Goal: Information Seeking & Learning: Learn about a topic

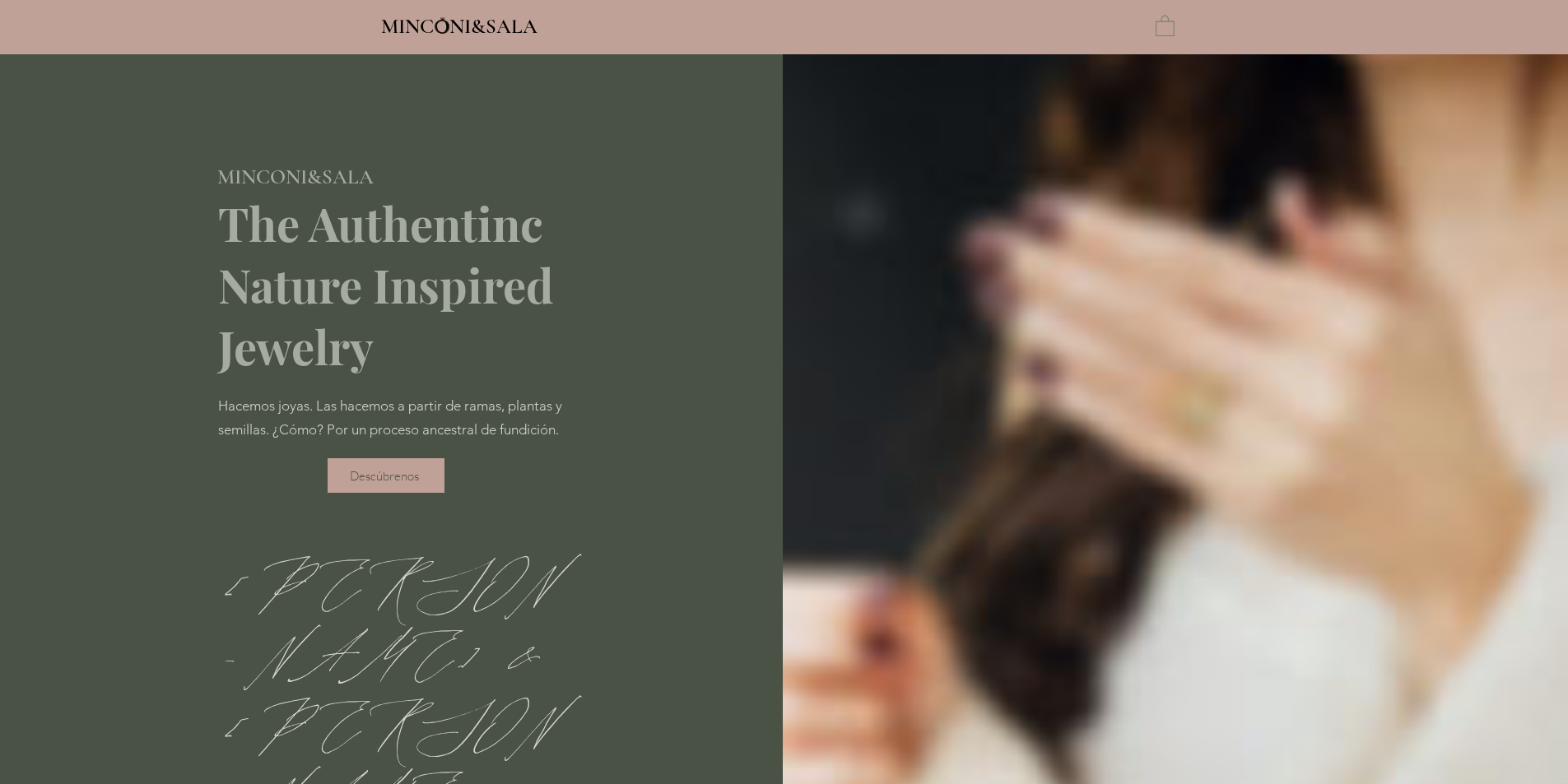
type input "**********"
select select "**********"
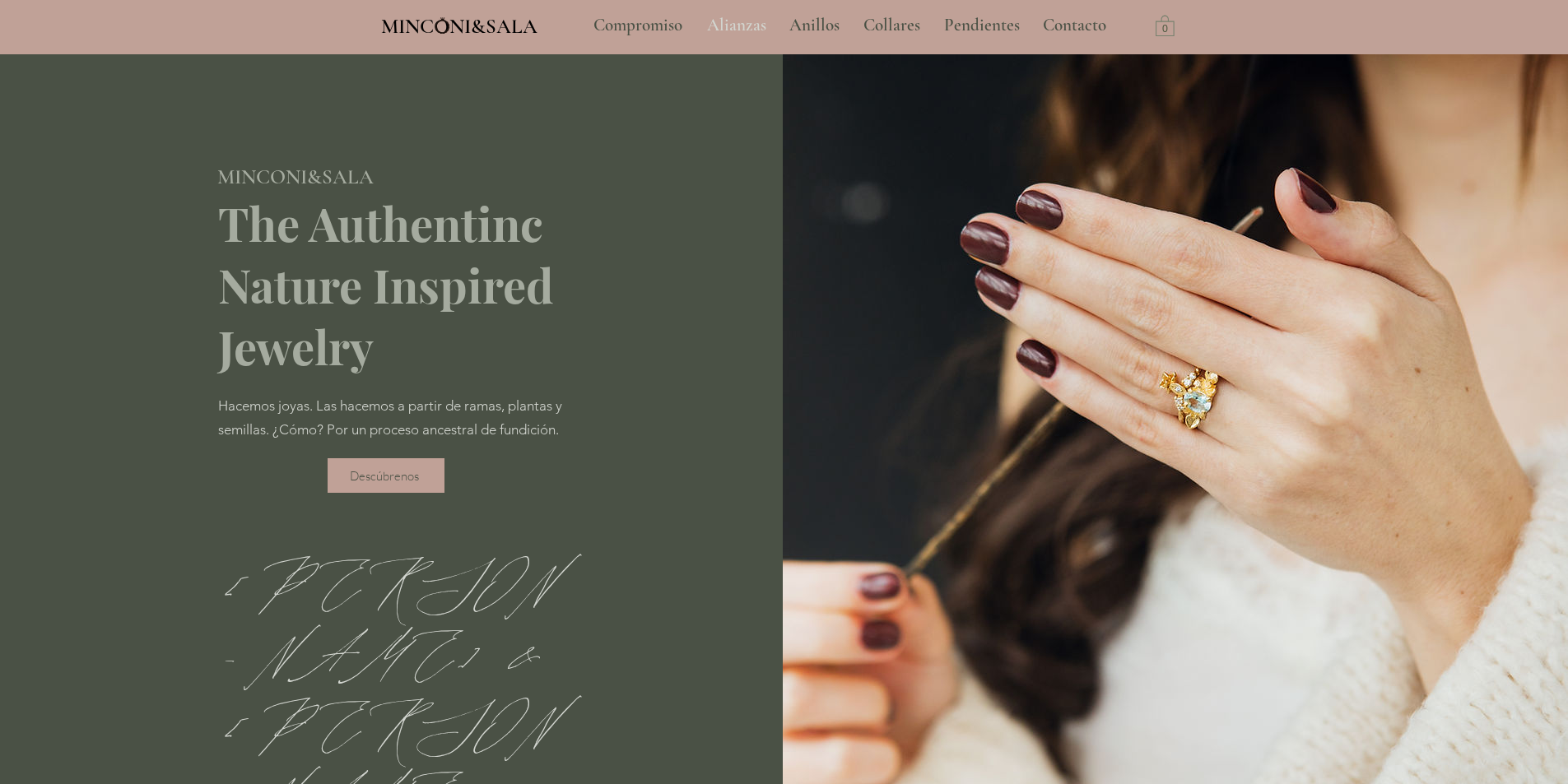
click at [727, 31] on p "Alianzas" at bounding box center [736, 26] width 76 height 41
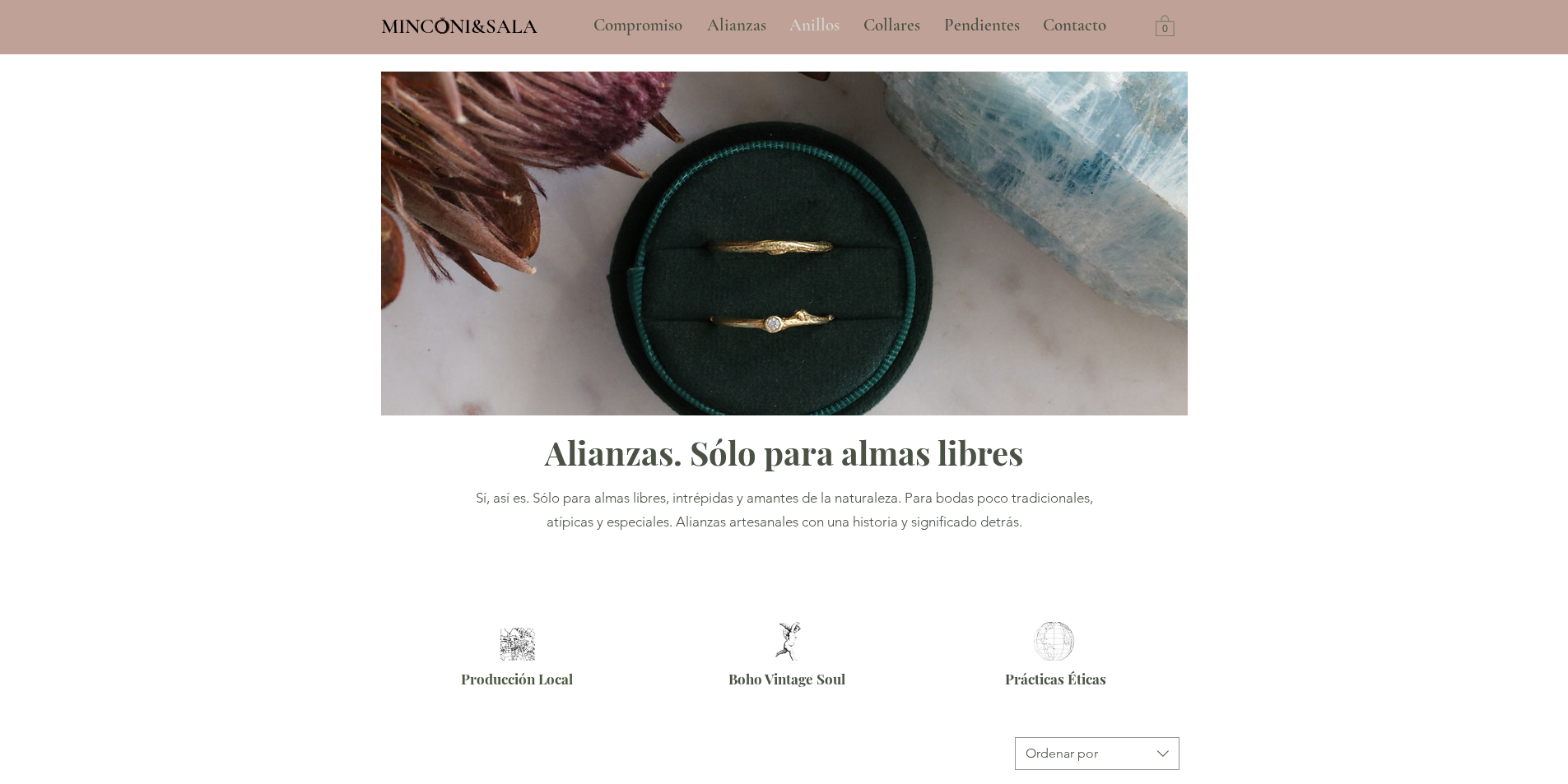
click at [801, 35] on p "Anillos" at bounding box center [814, 26] width 67 height 41
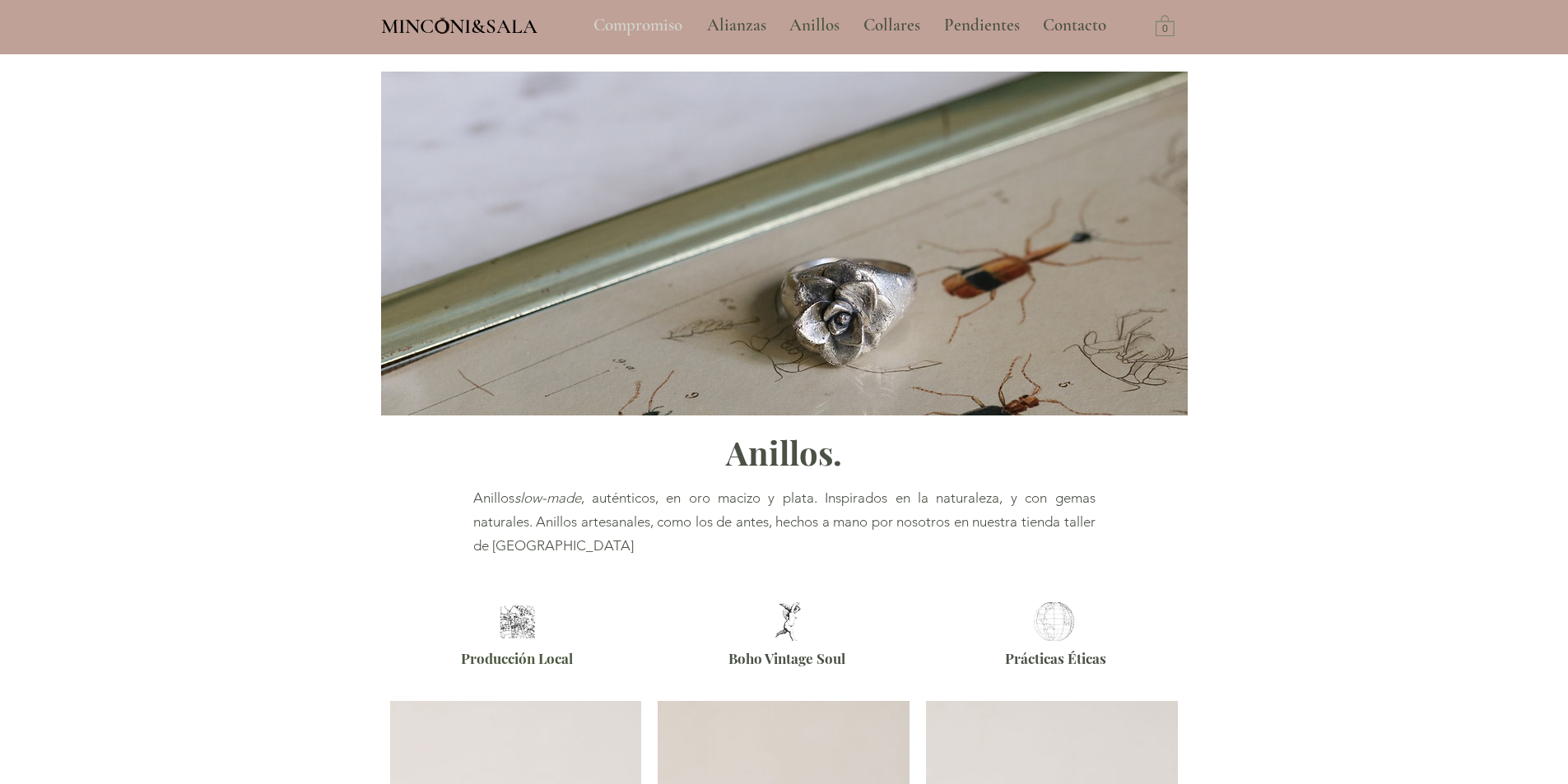
click at [663, 23] on p "Compromiso" at bounding box center [638, 26] width 106 height 41
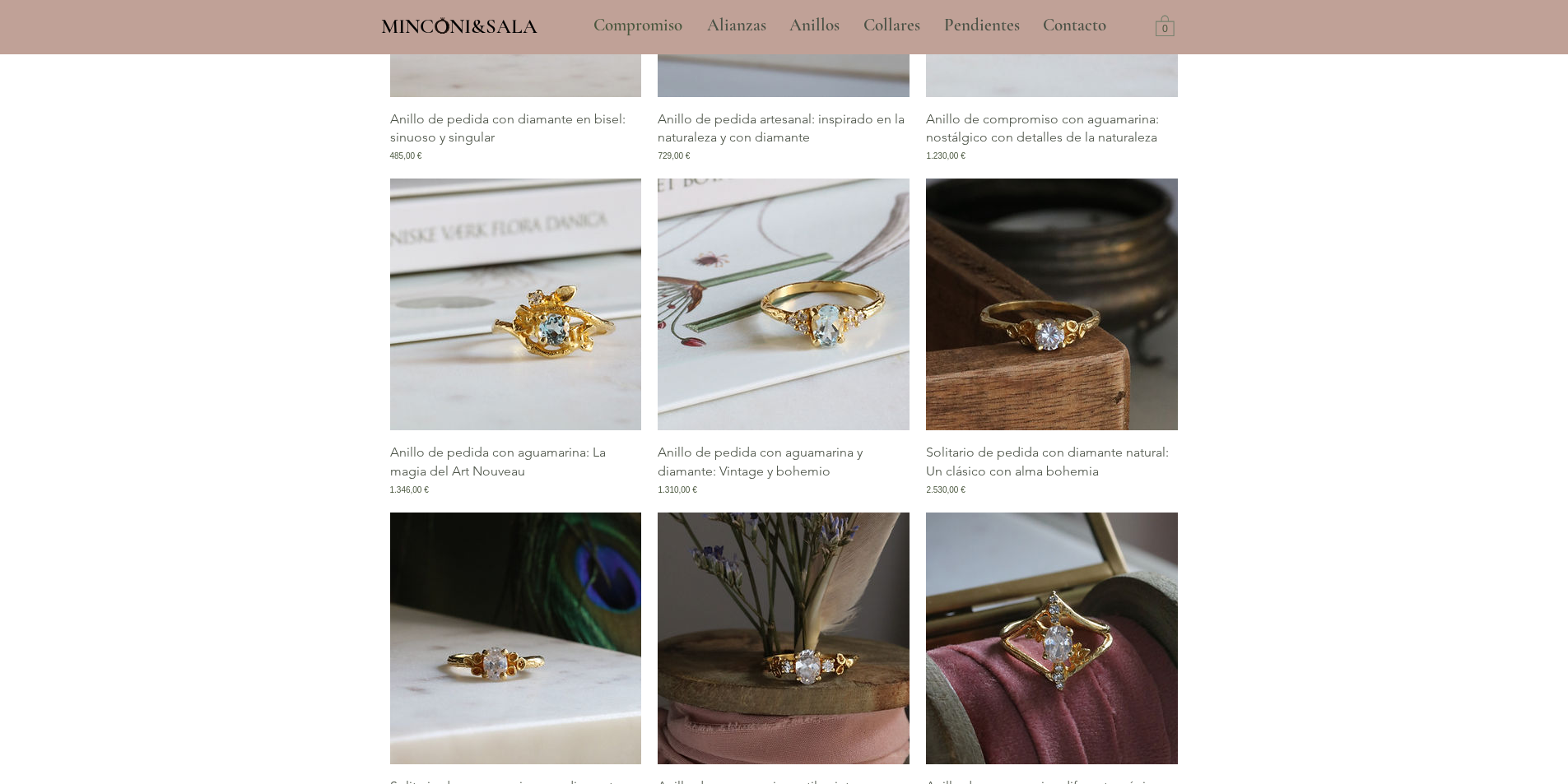
scroll to position [1564, 0]
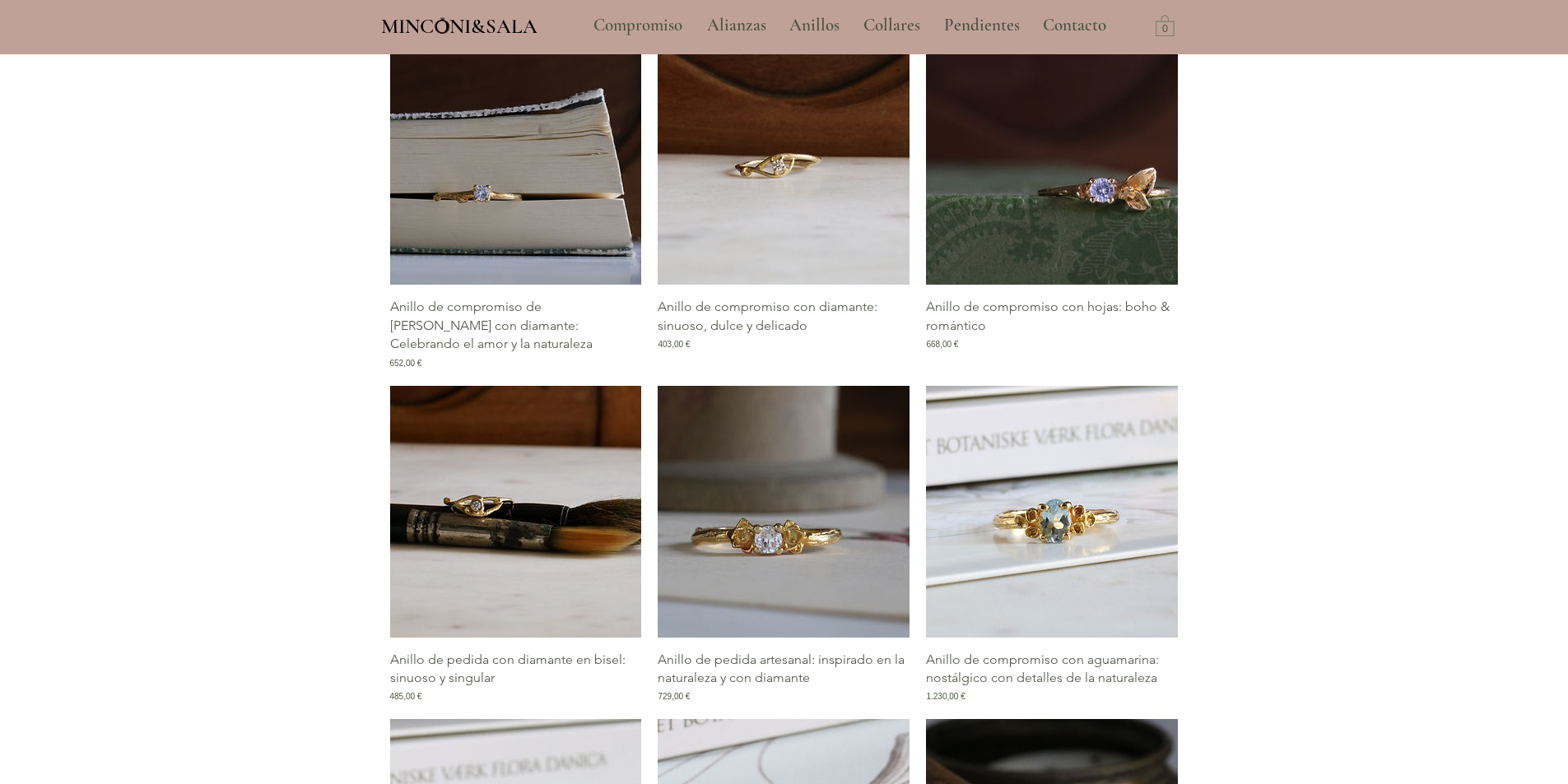
scroll to position [576, 0]
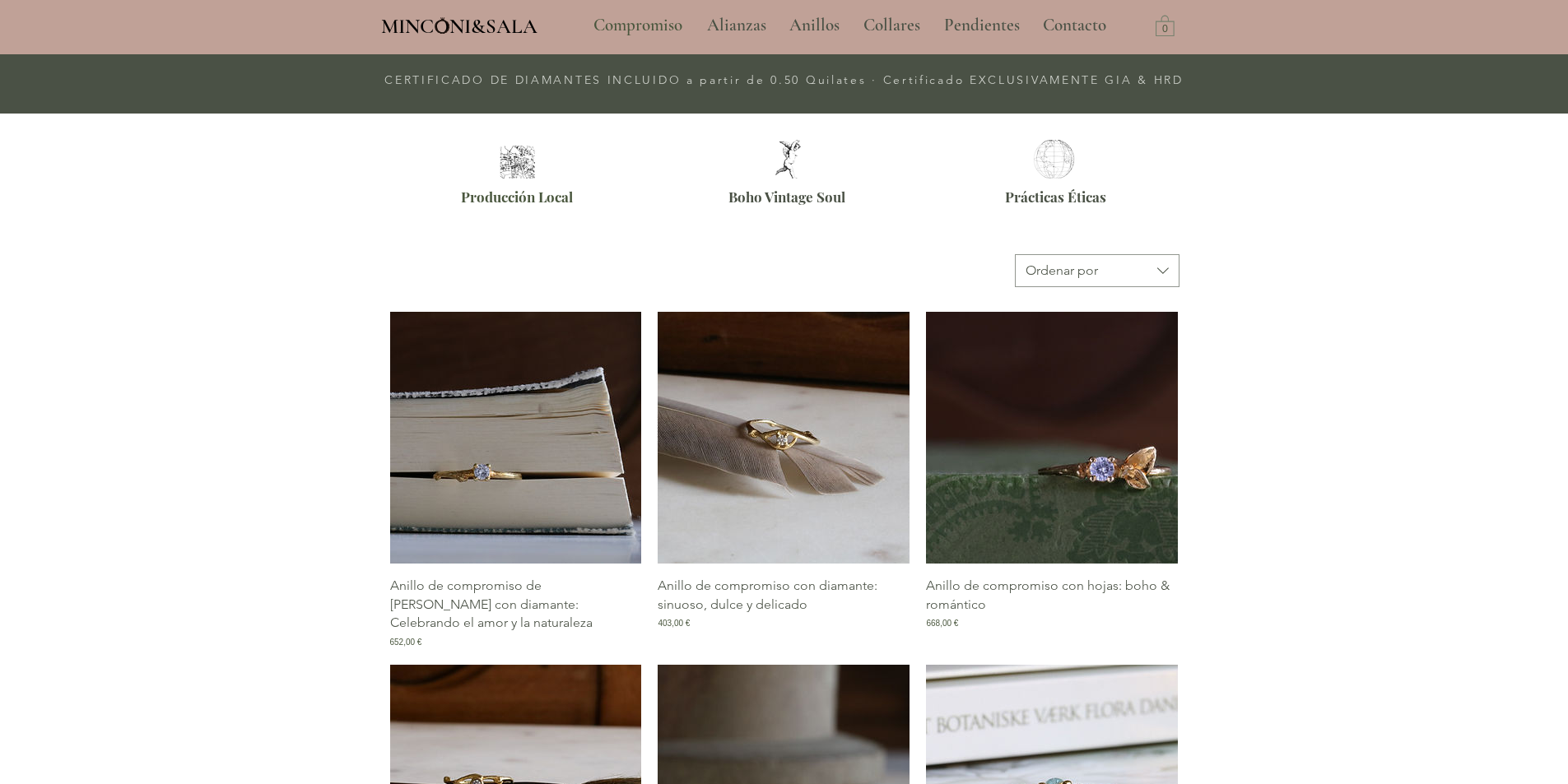
click at [840, 438] on img "Galería de Anillo de compromiso con diamante: sinuoso, dulce y delicado" at bounding box center [784, 438] width 252 height 252
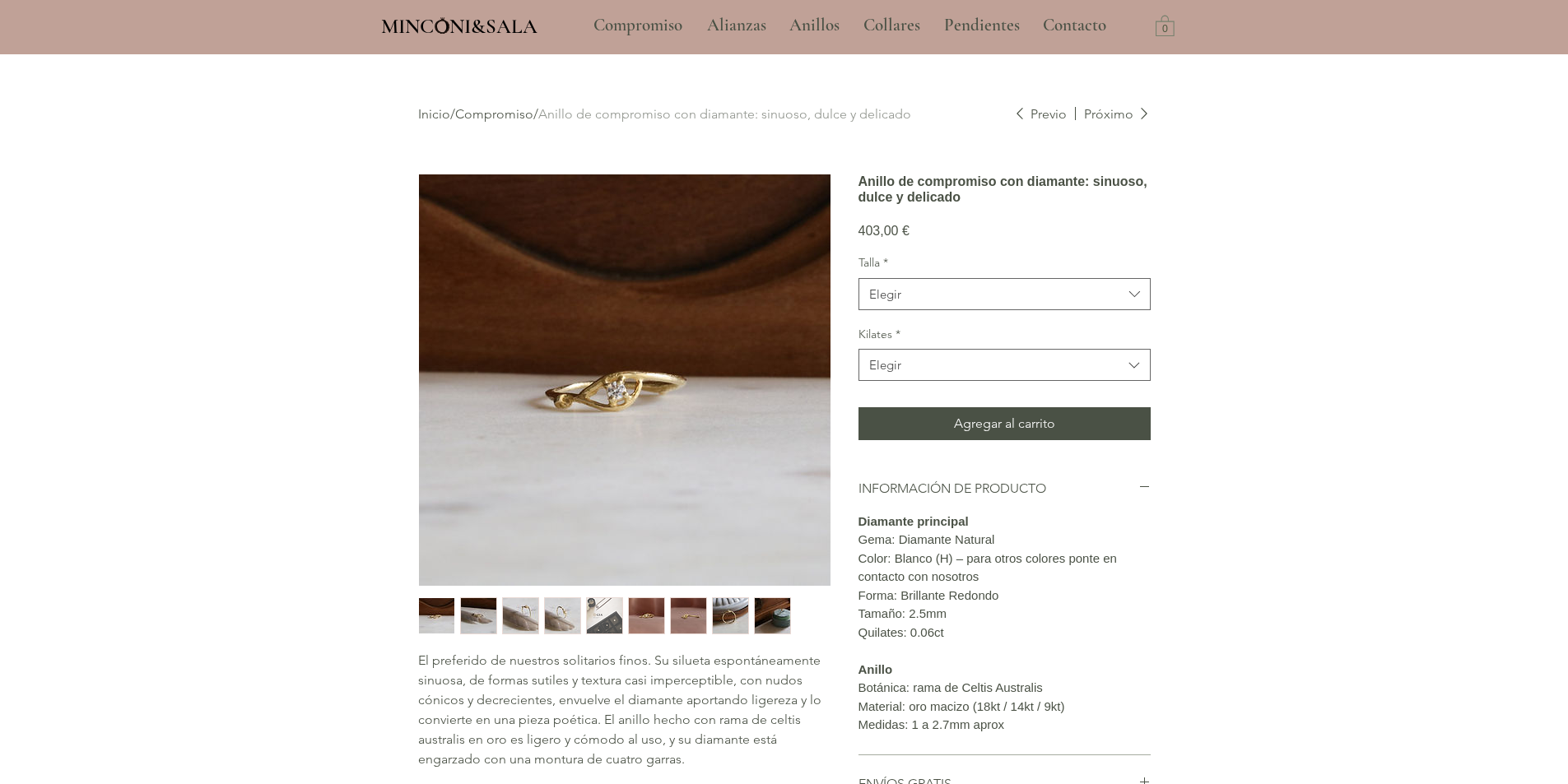
click at [619, 382] on img "main content" at bounding box center [624, 380] width 411 height 411
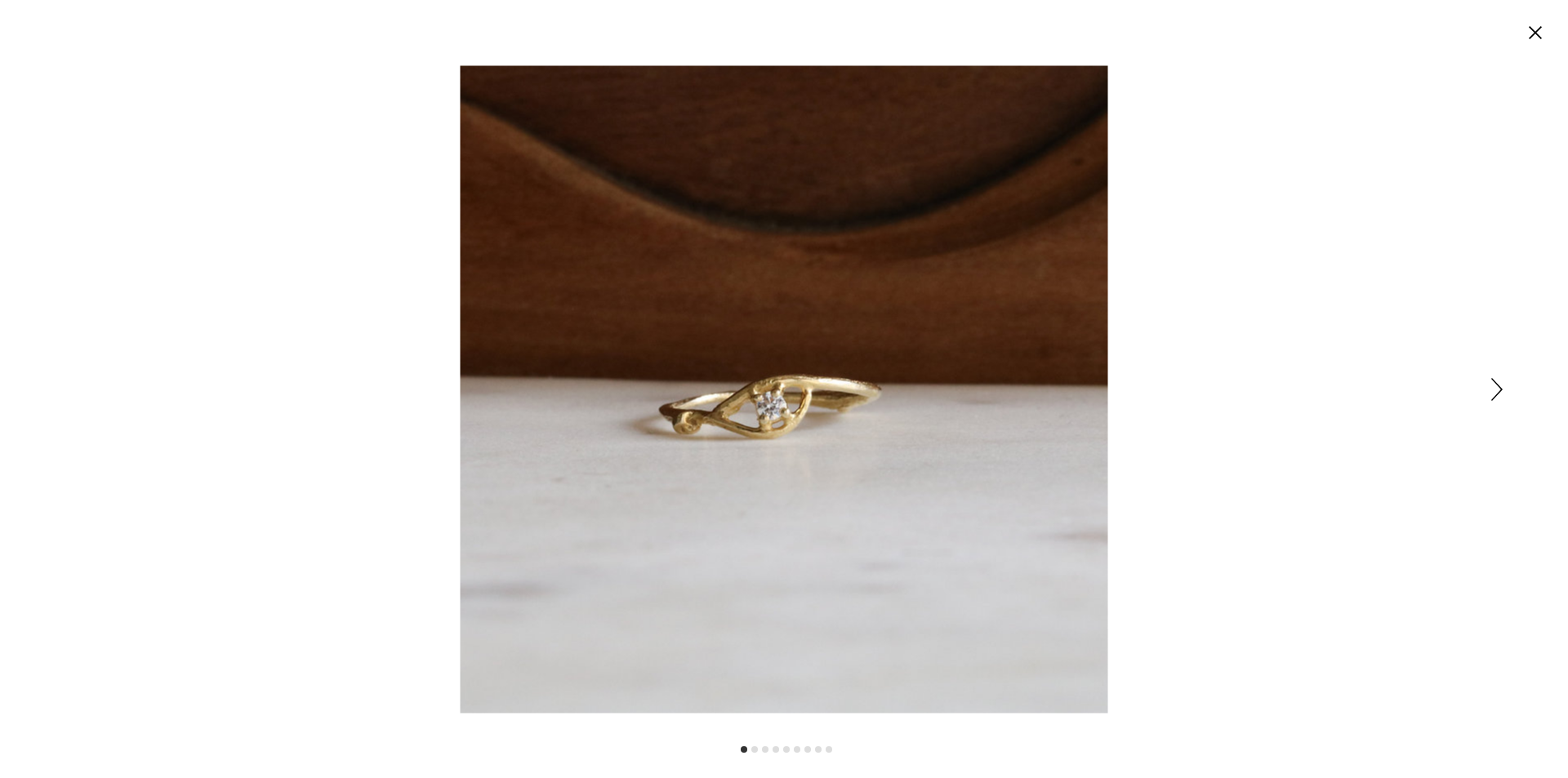
click at [799, 422] on img "Expanded image viewer" at bounding box center [784, 389] width 648 height 648
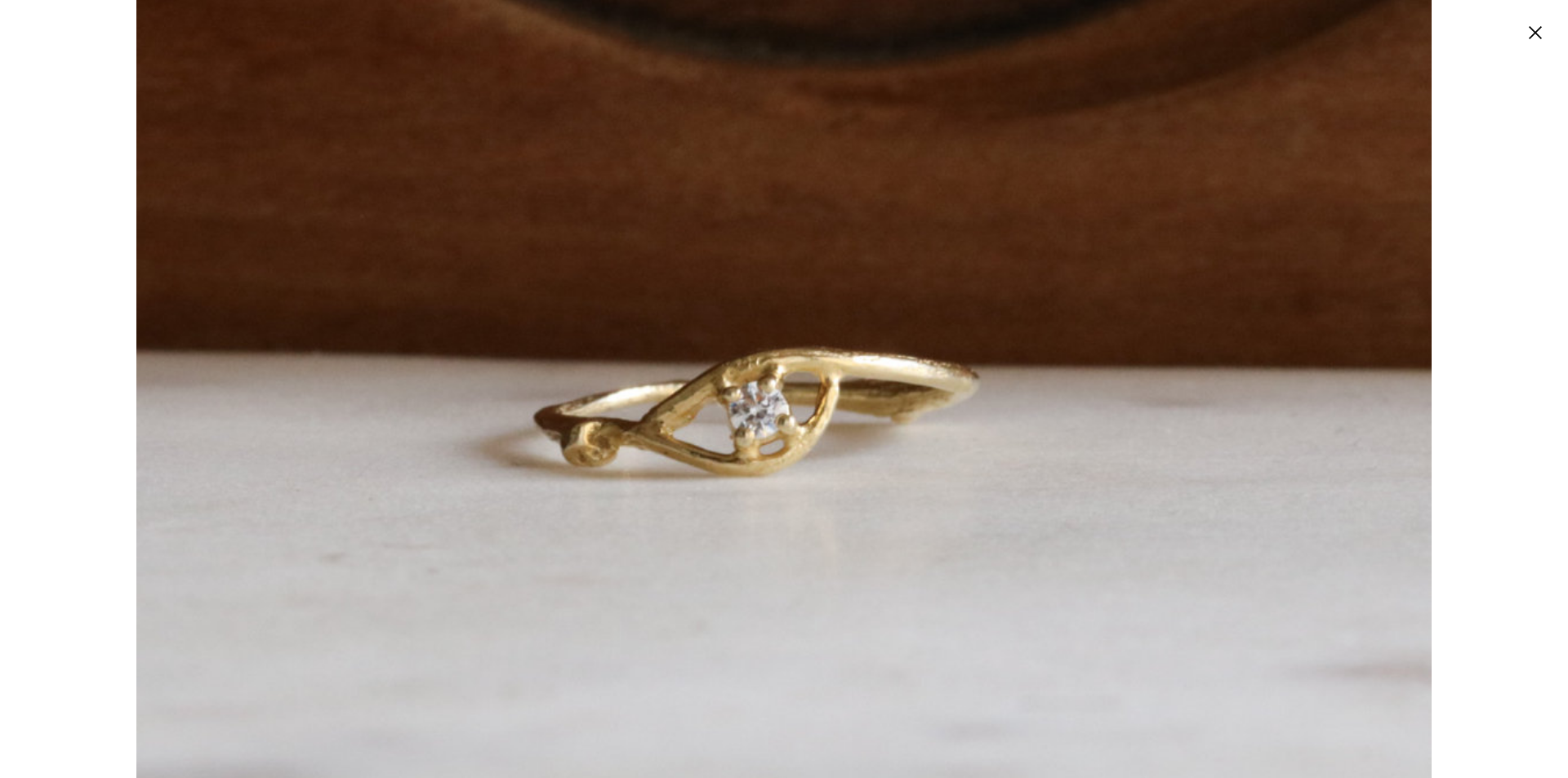
click at [736, 435] on img "Expanded image viewer" at bounding box center [784, 377] width 1296 height 1295
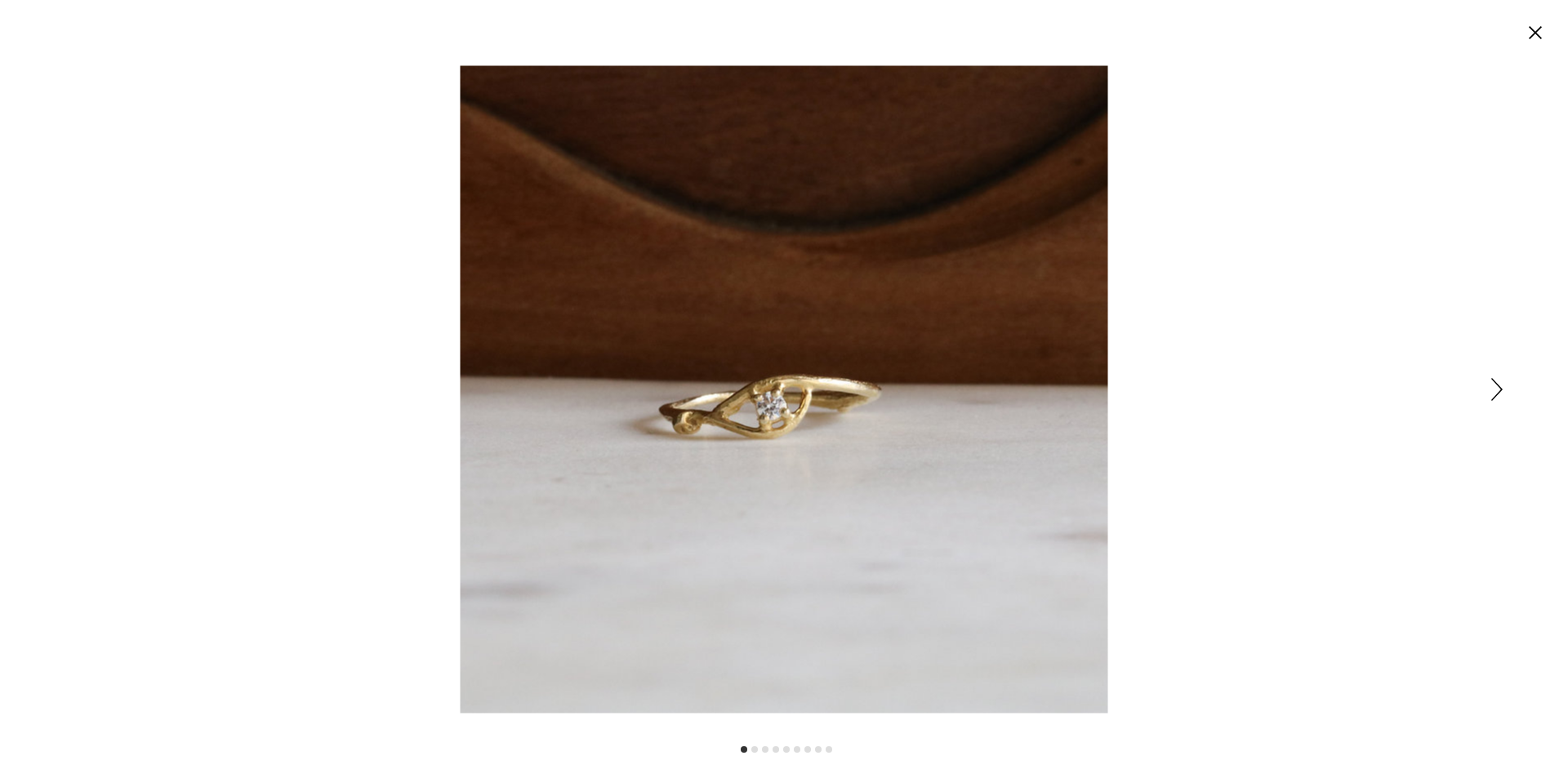
click at [1533, 35] on icon "Cerrar" at bounding box center [1535, 32] width 13 height 13
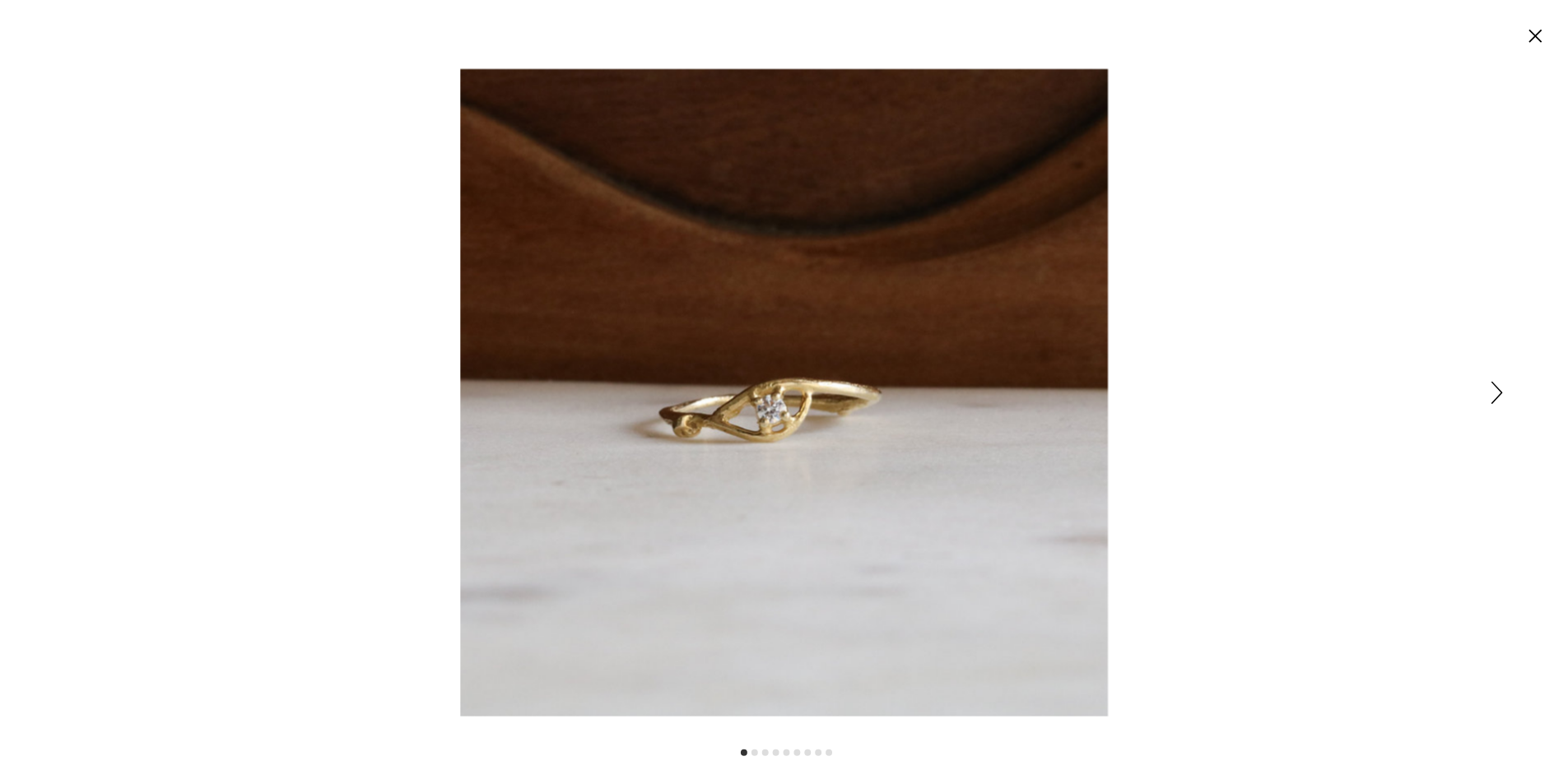
scroll to position [55, 0]
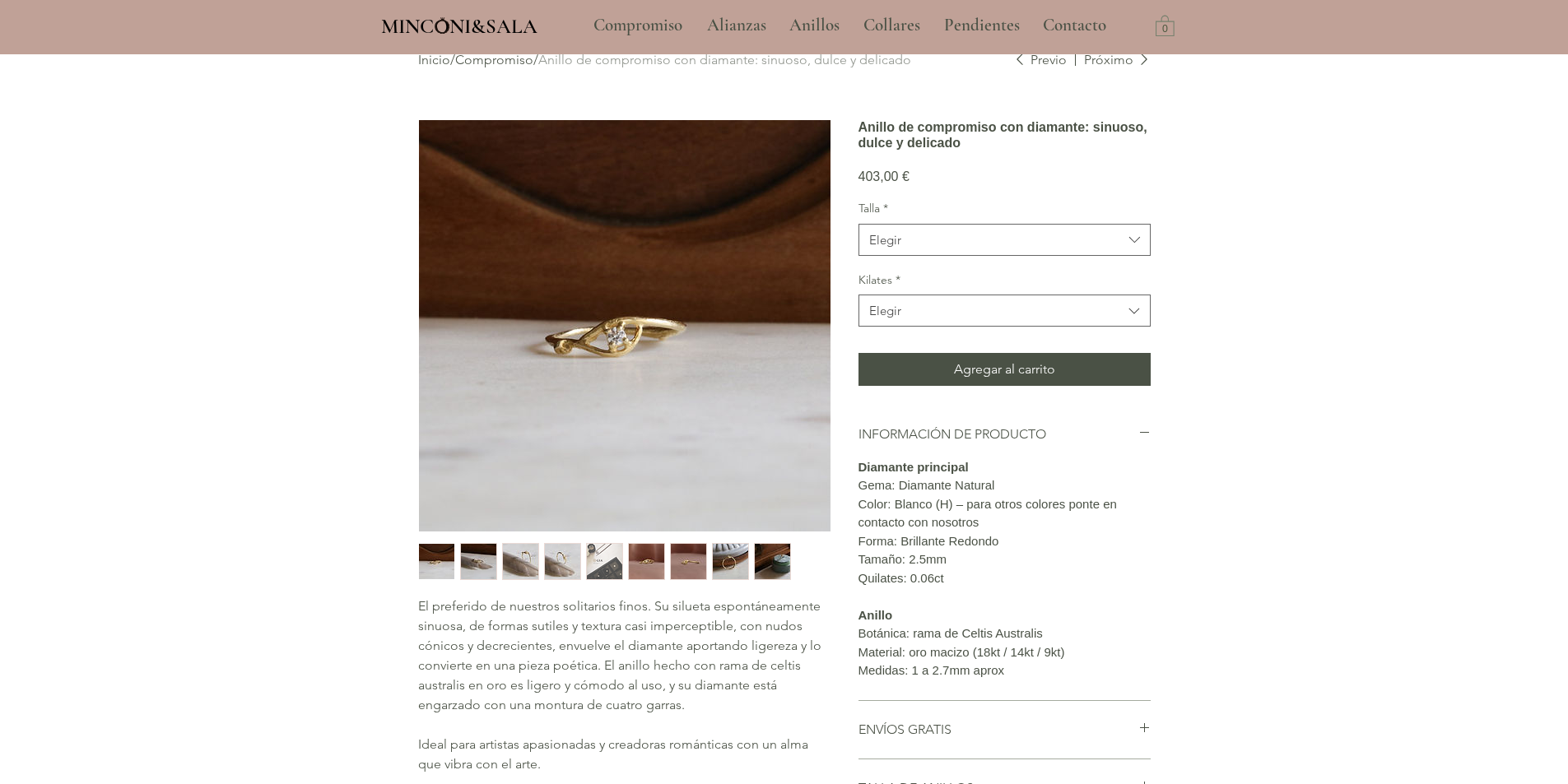
click at [590, 559] on img "5 / 9" at bounding box center [605, 561] width 36 height 36
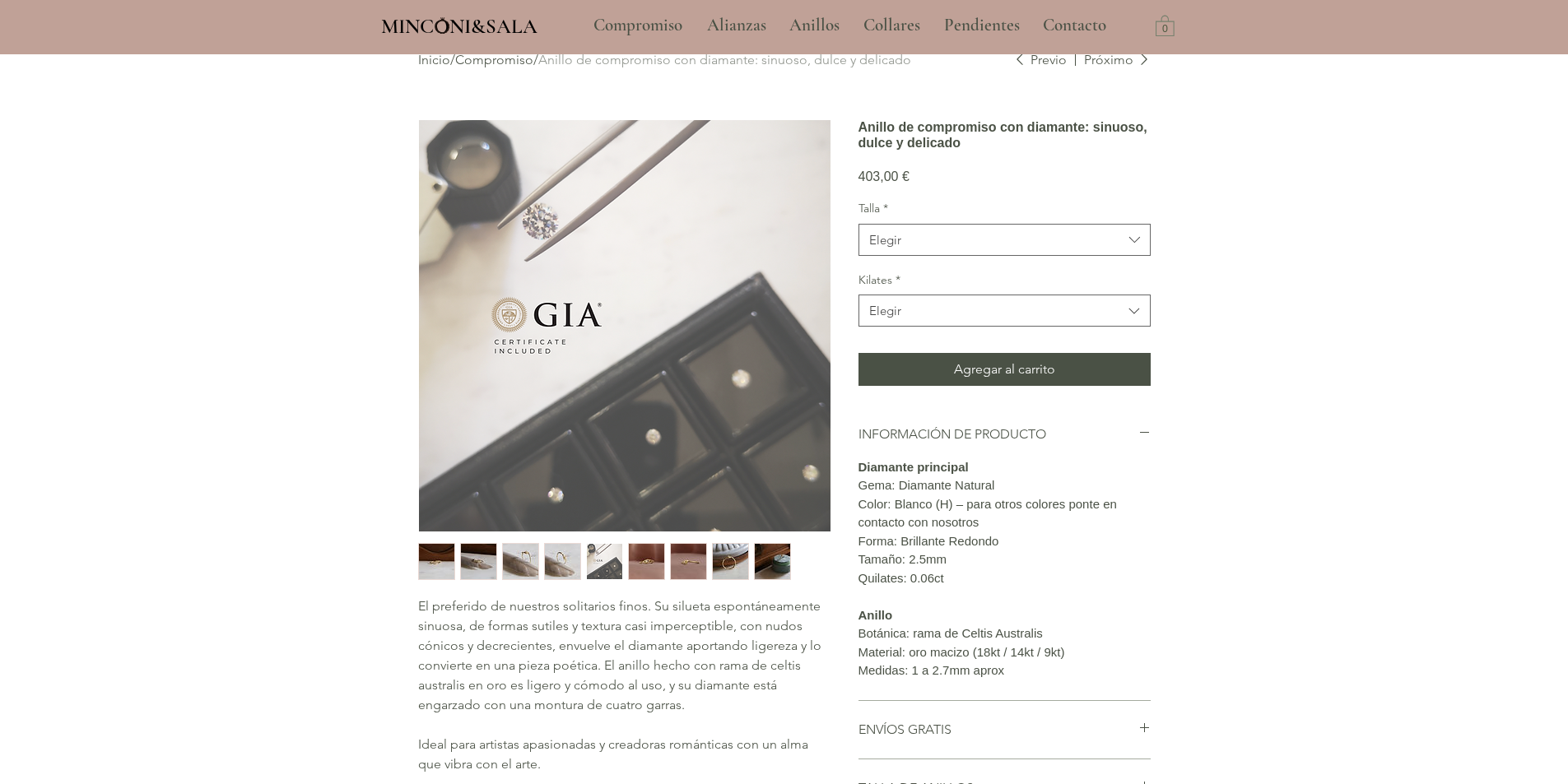
click at [580, 561] on img "4 / 9" at bounding box center [563, 561] width 36 height 36
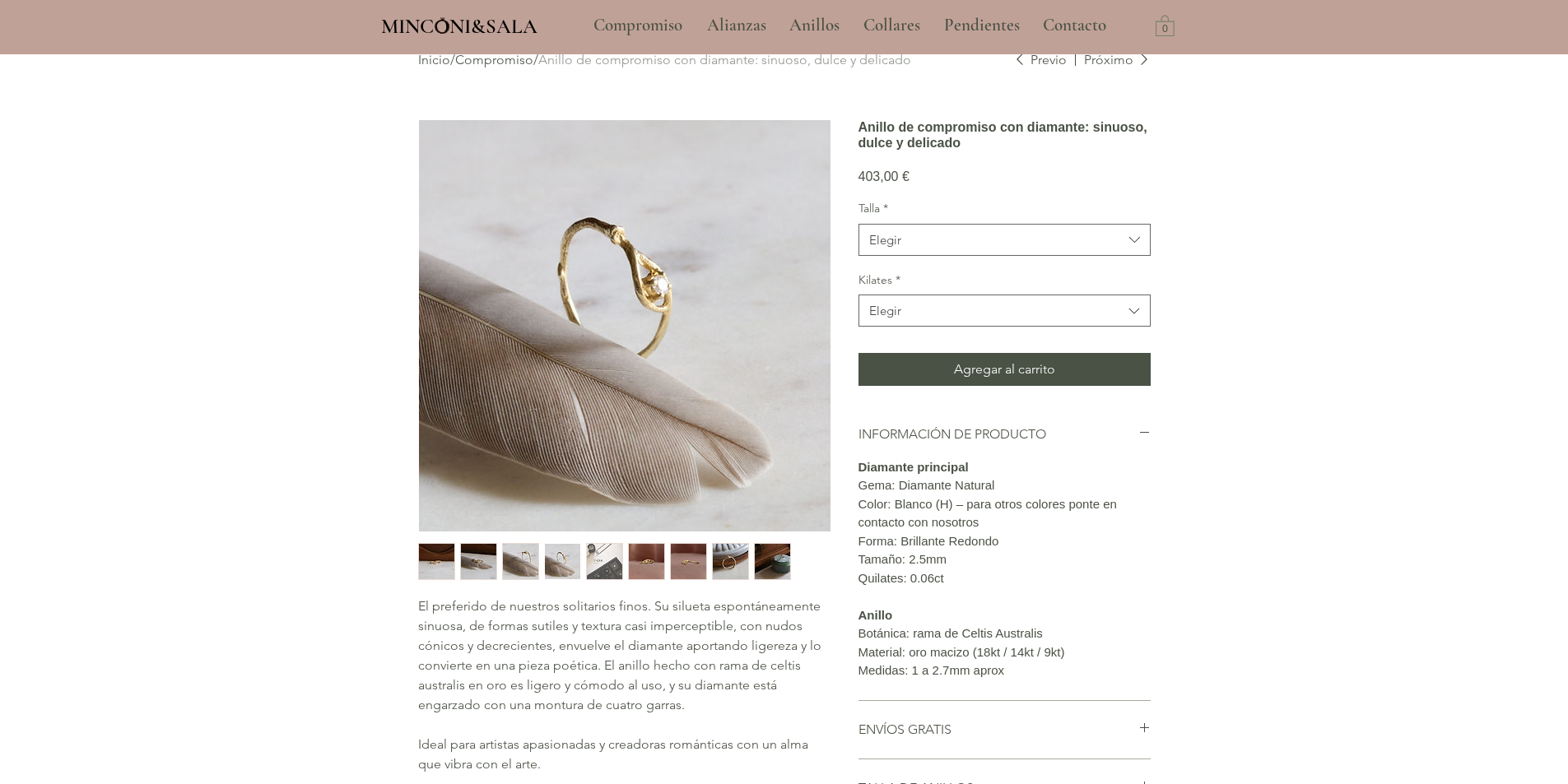
click at [530, 561] on img "3 / 9" at bounding box center [521, 561] width 36 height 36
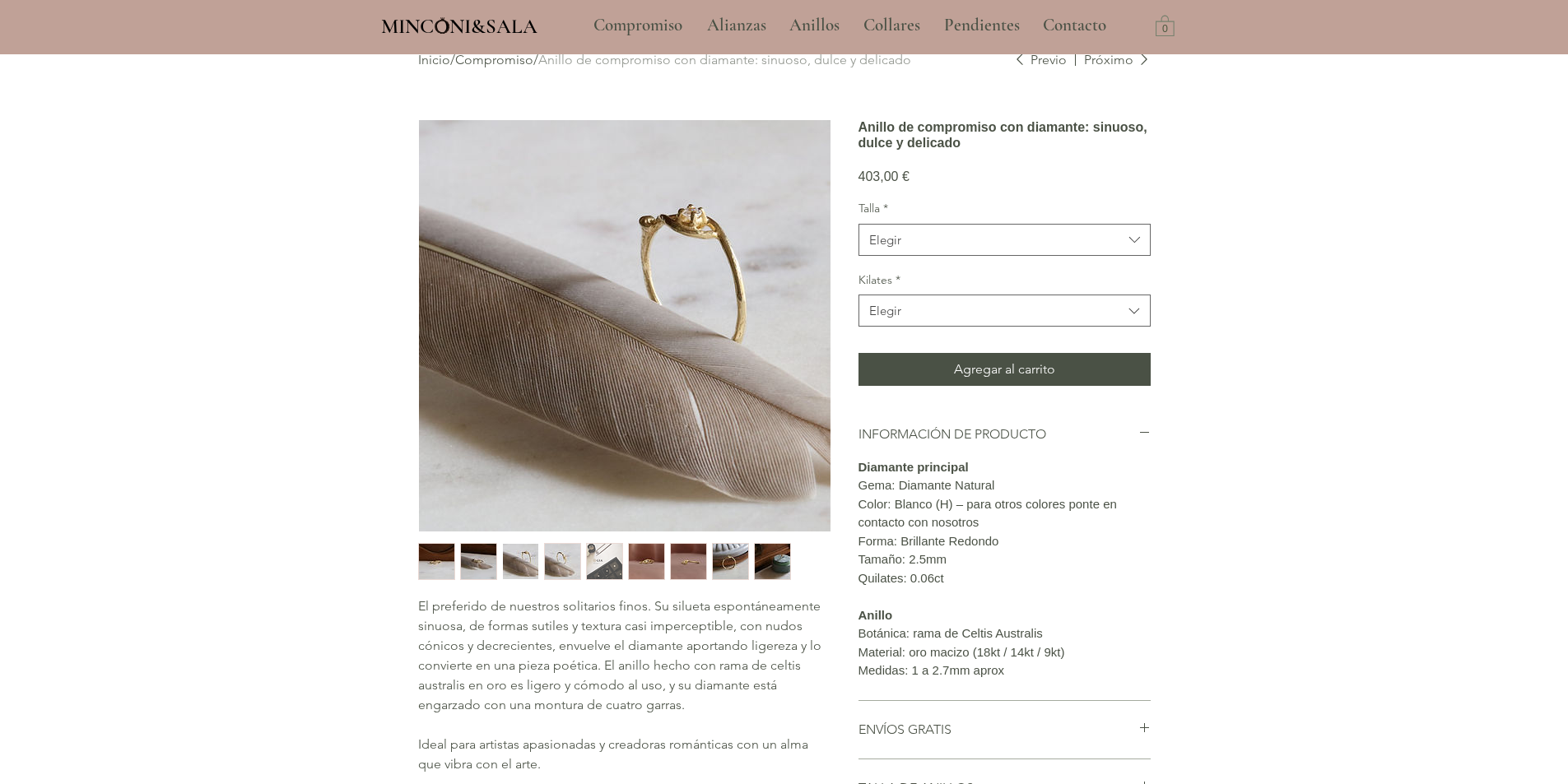
click at [485, 556] on img "2 / 9" at bounding box center [479, 561] width 36 height 36
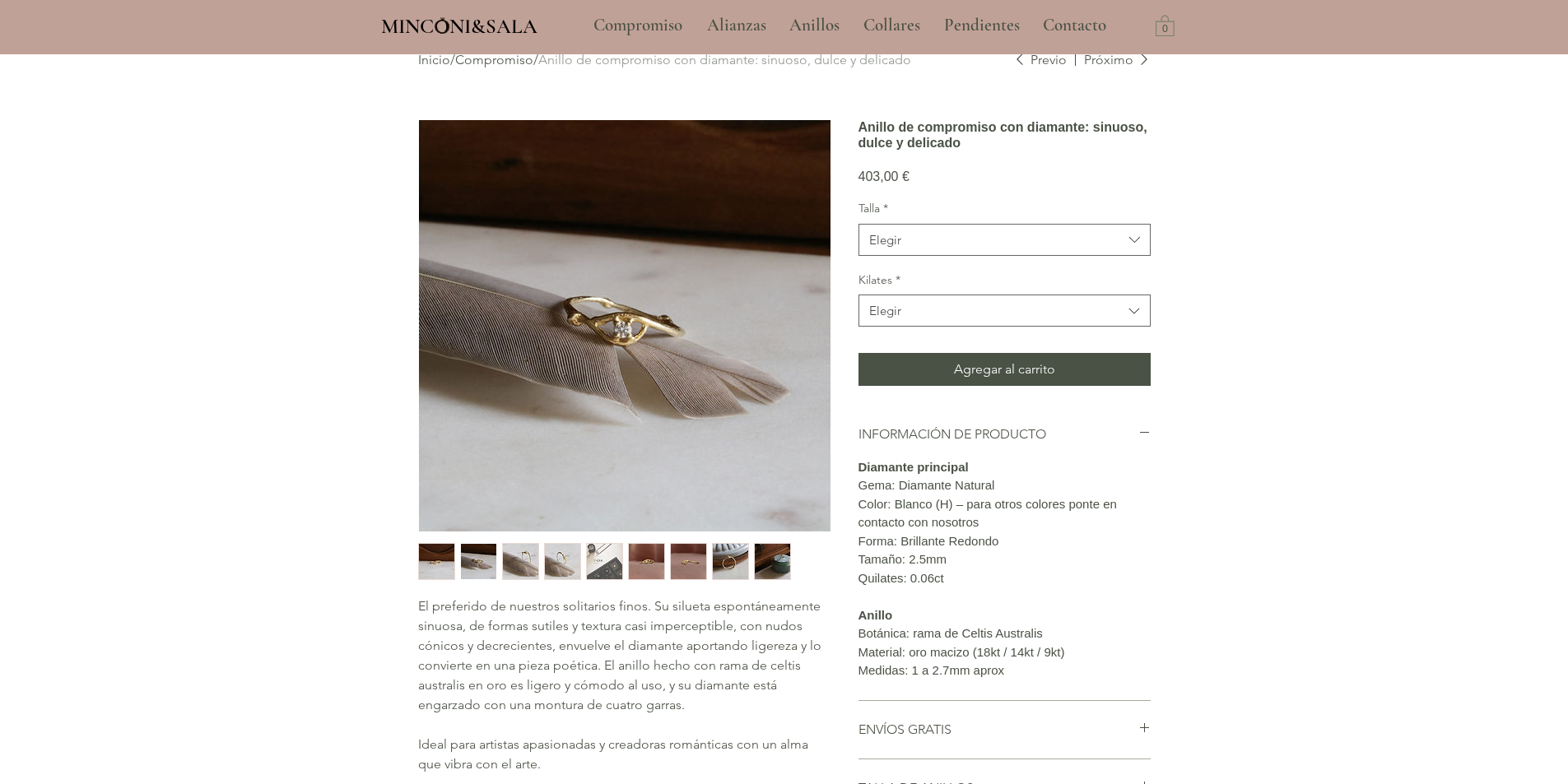
click at [637, 561] on img "6 / 9" at bounding box center [647, 561] width 36 height 36
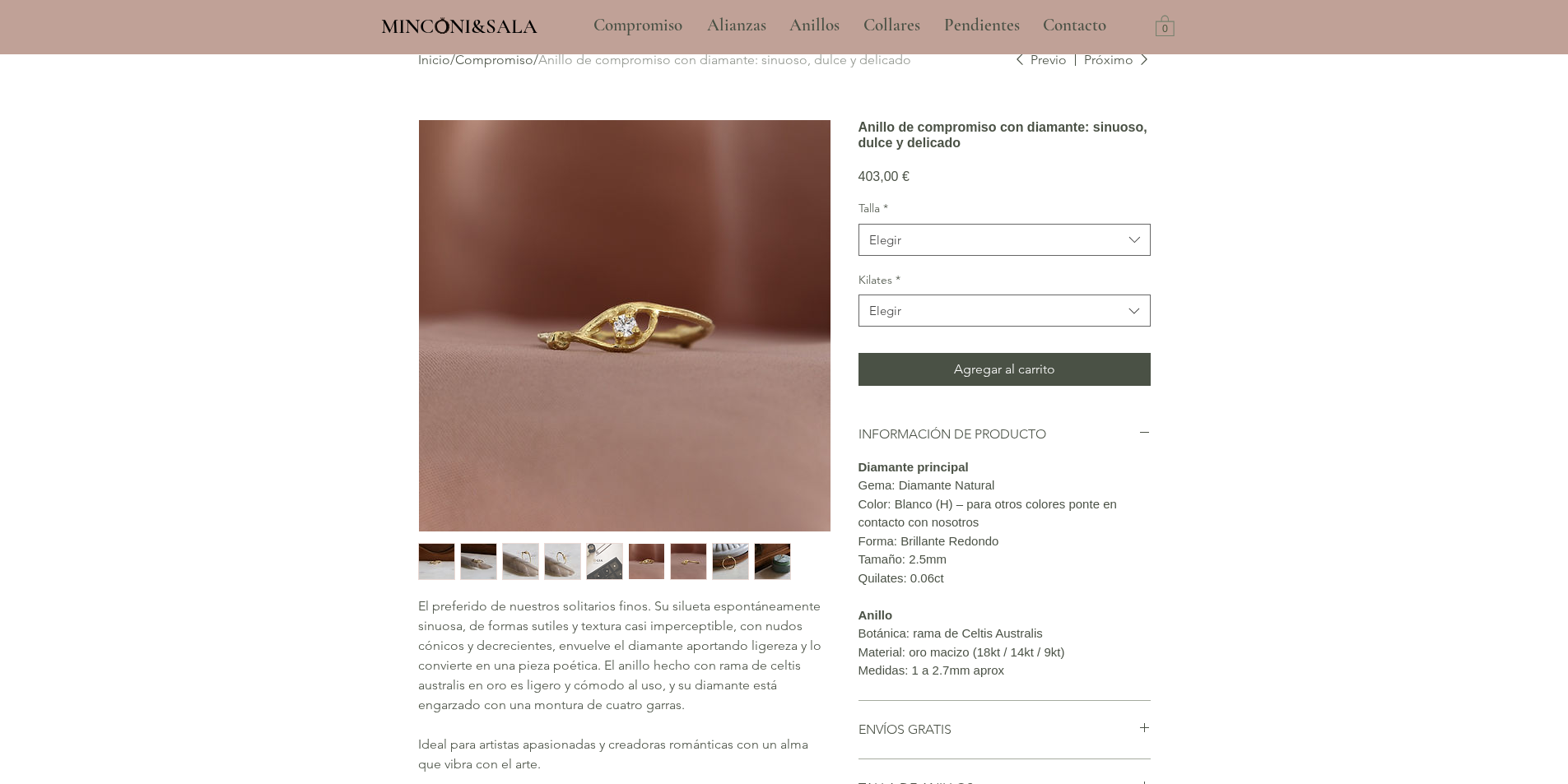
click at [674, 562] on img "7 / 9" at bounding box center [689, 561] width 36 height 36
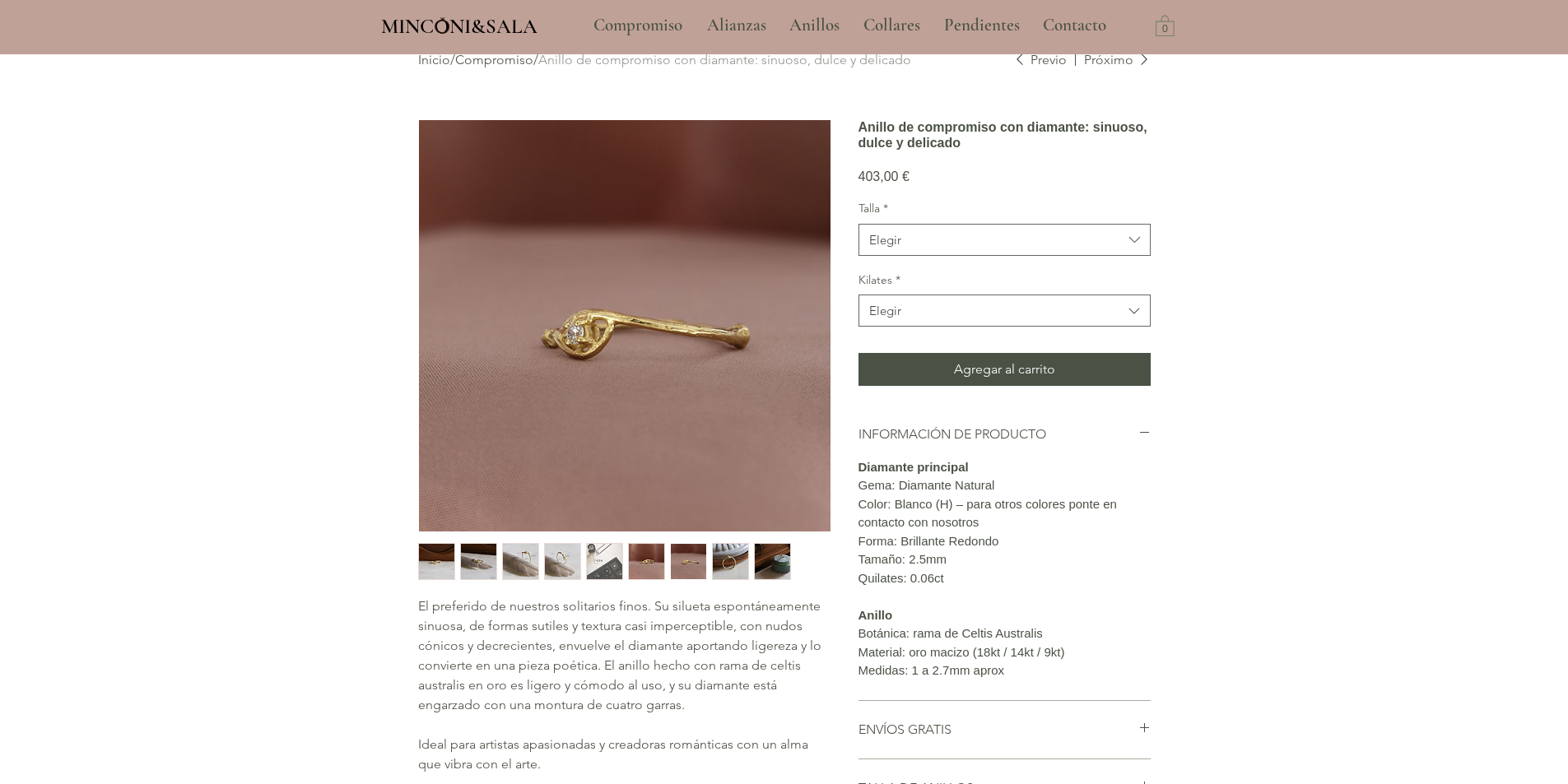
click at [708, 562] on div "main content" at bounding box center [624, 561] width 411 height 37
click at [772, 564] on img "9 / 9" at bounding box center [773, 561] width 36 height 36
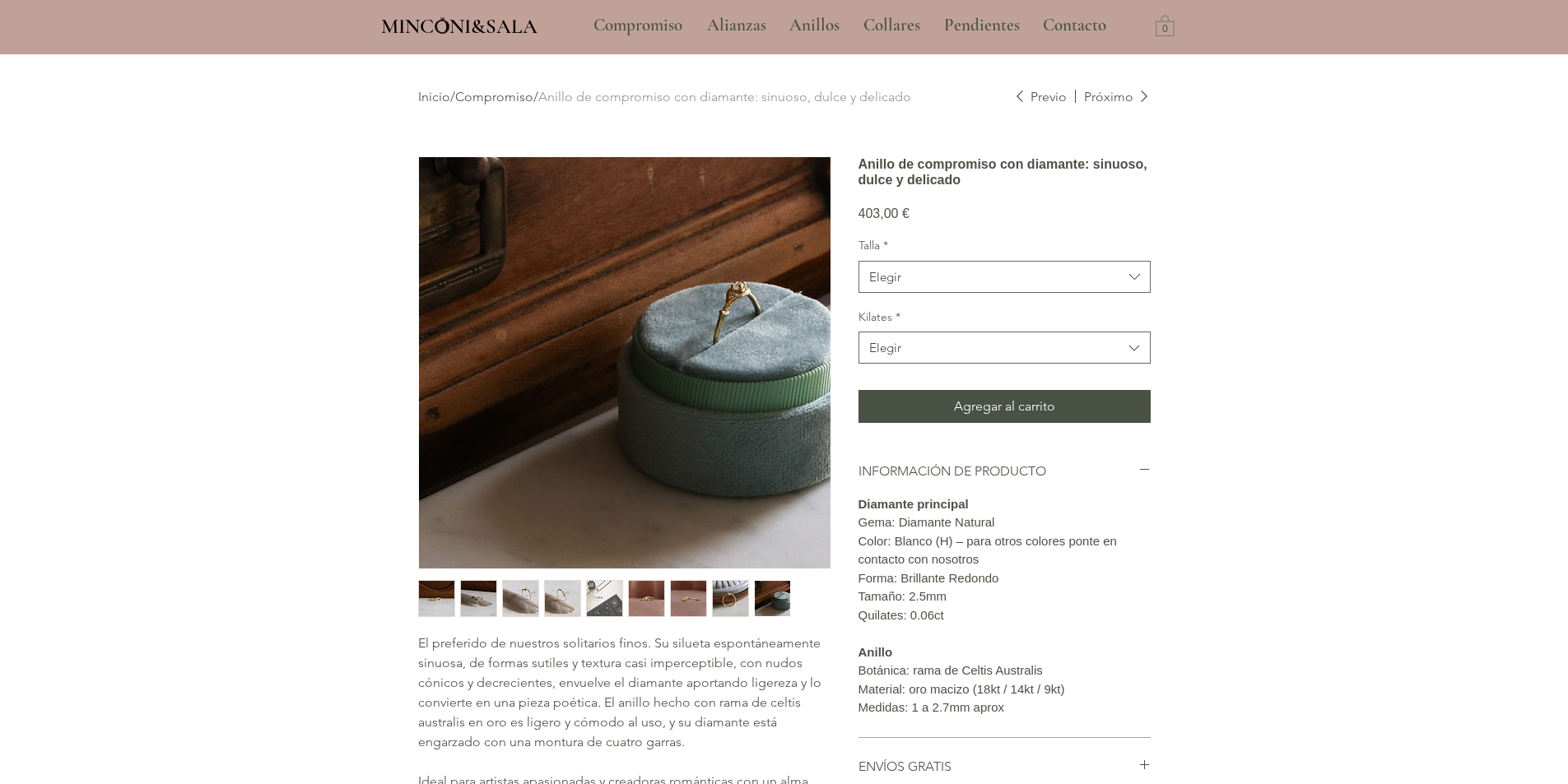
scroll to position [0, 0]
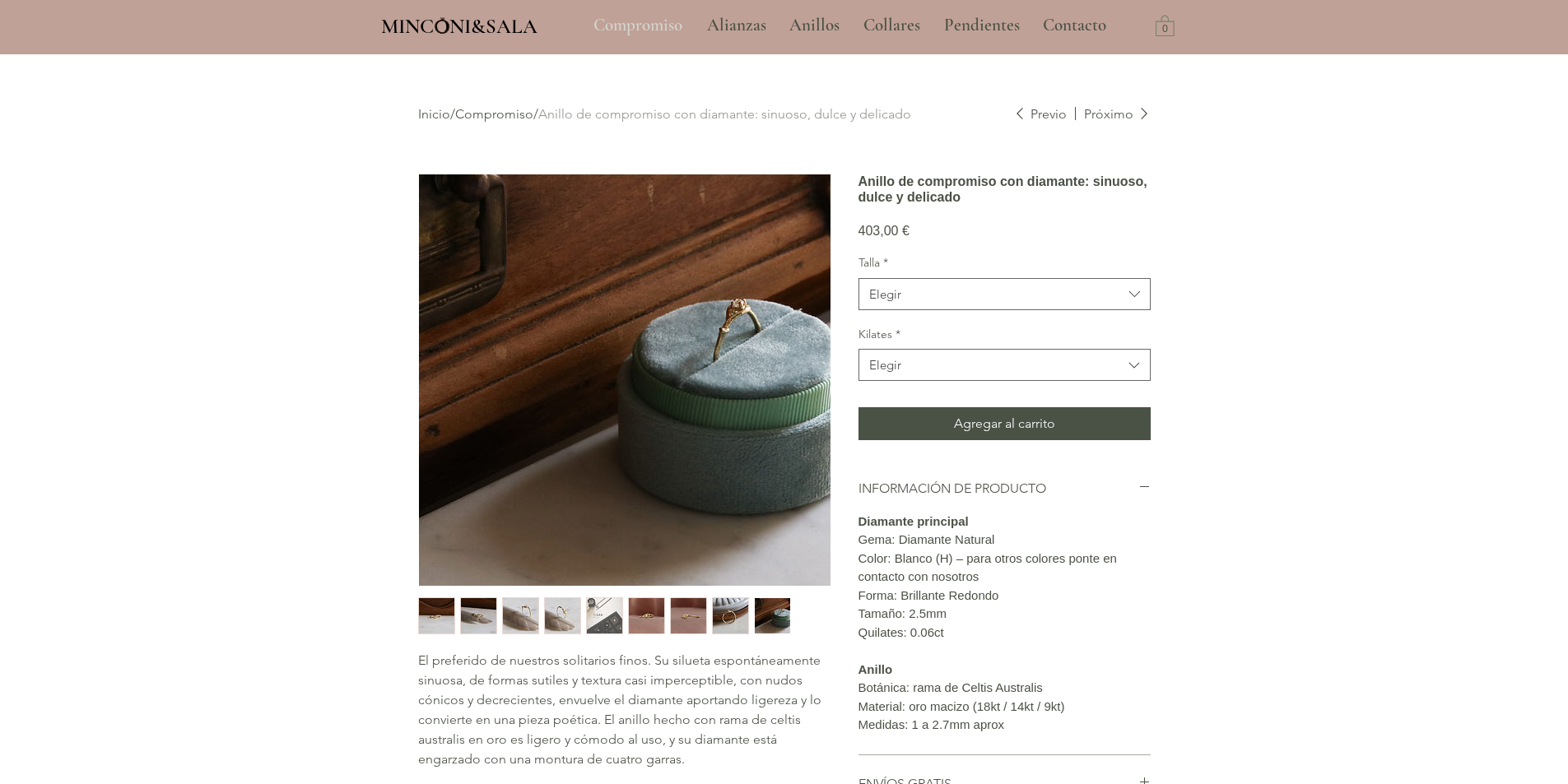
click at [653, 34] on p "Compromiso" at bounding box center [638, 26] width 106 height 41
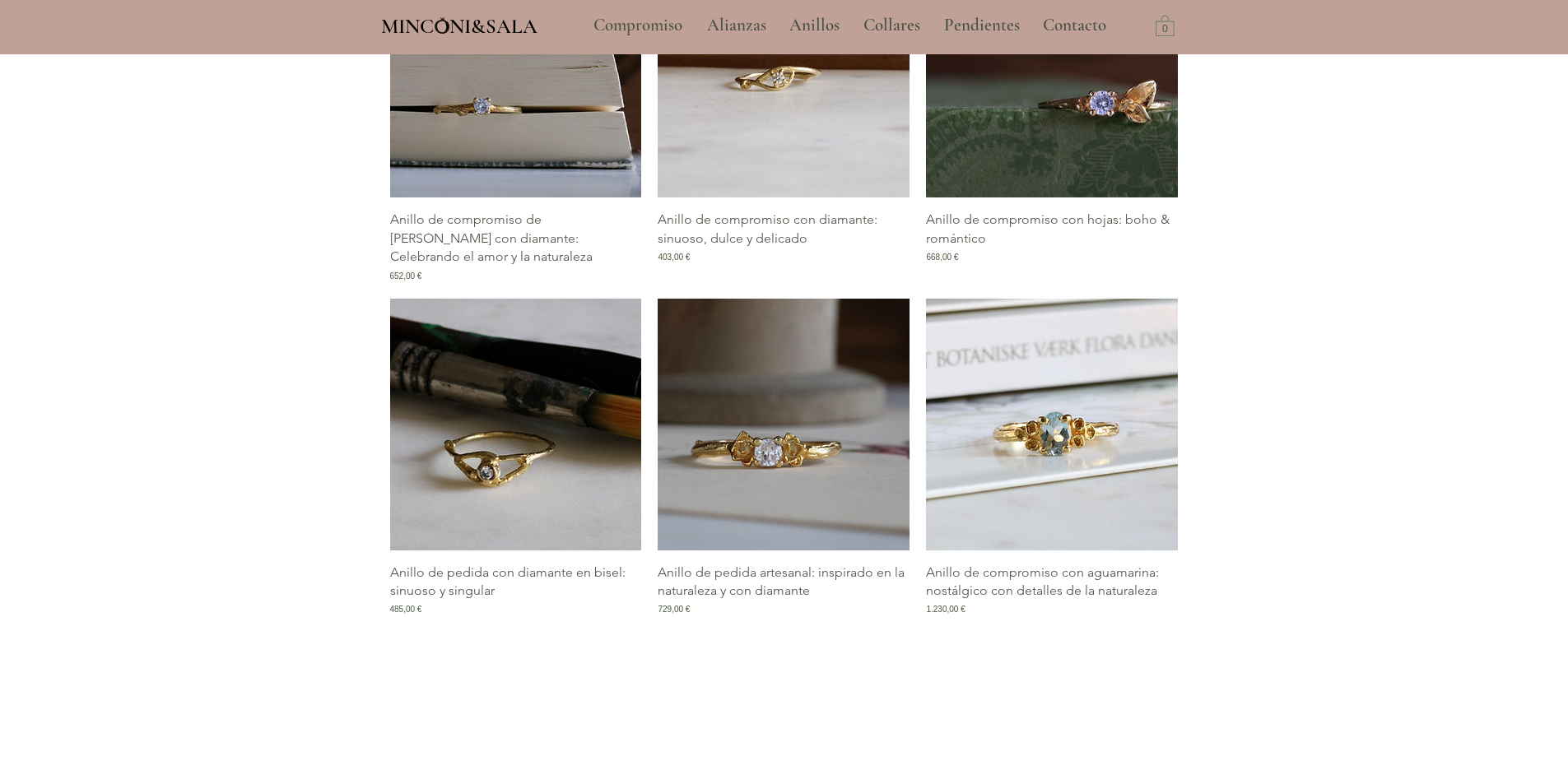
scroll to position [987, 0]
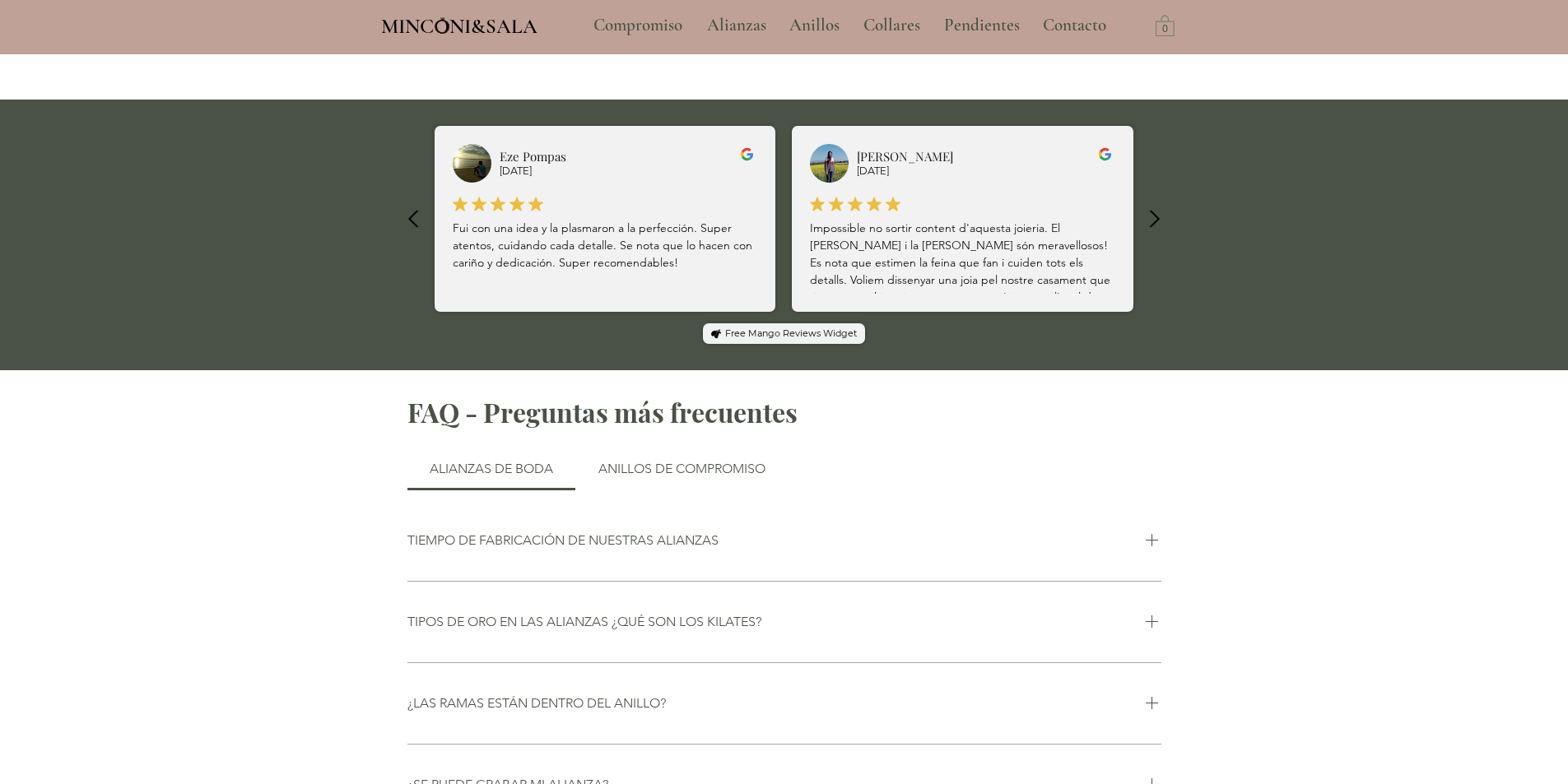
scroll to position [576, 0]
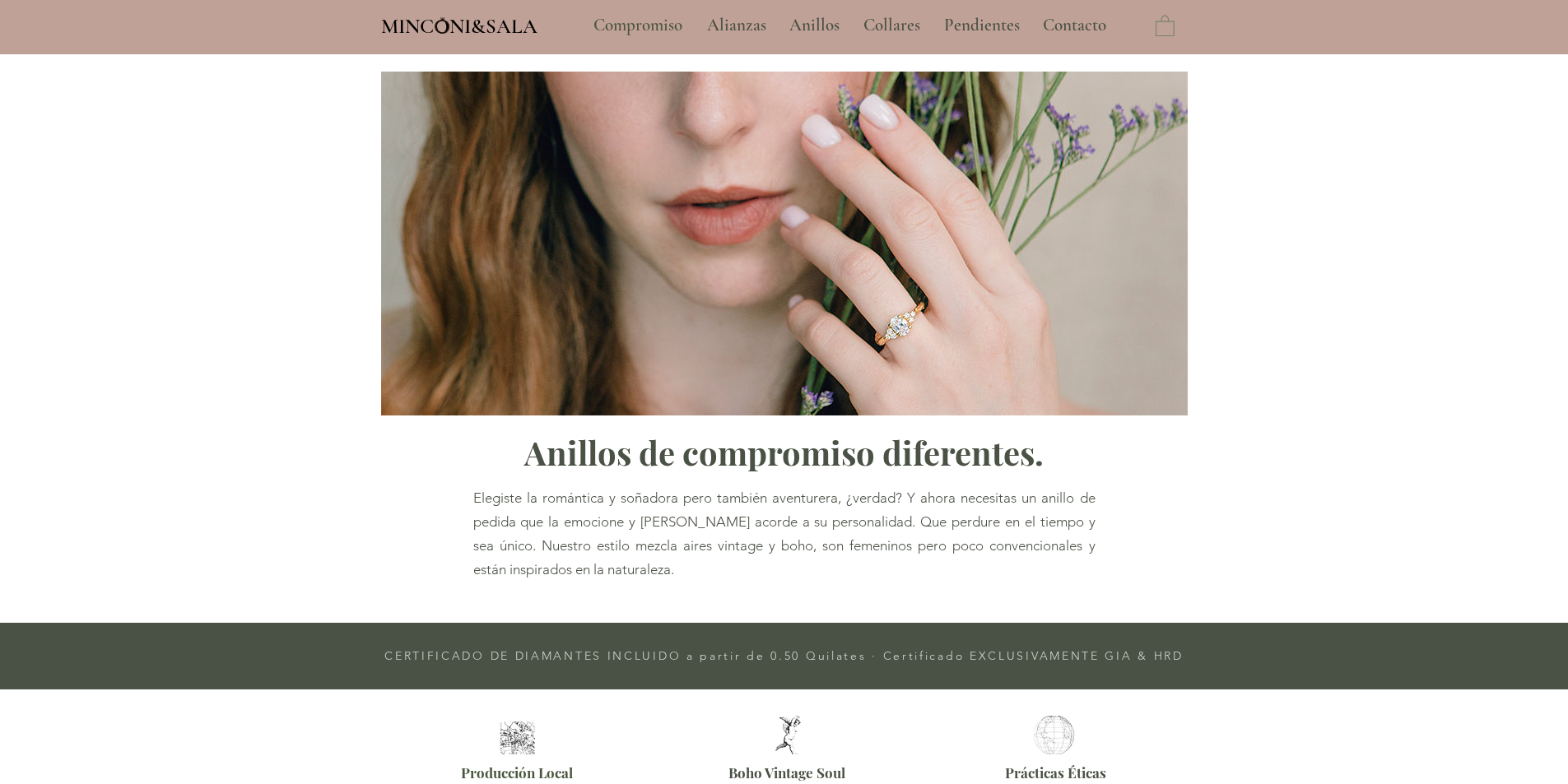
type input "**********"
select select "**********"
